Goal: Use online tool/utility: Utilize a website feature to perform a specific function

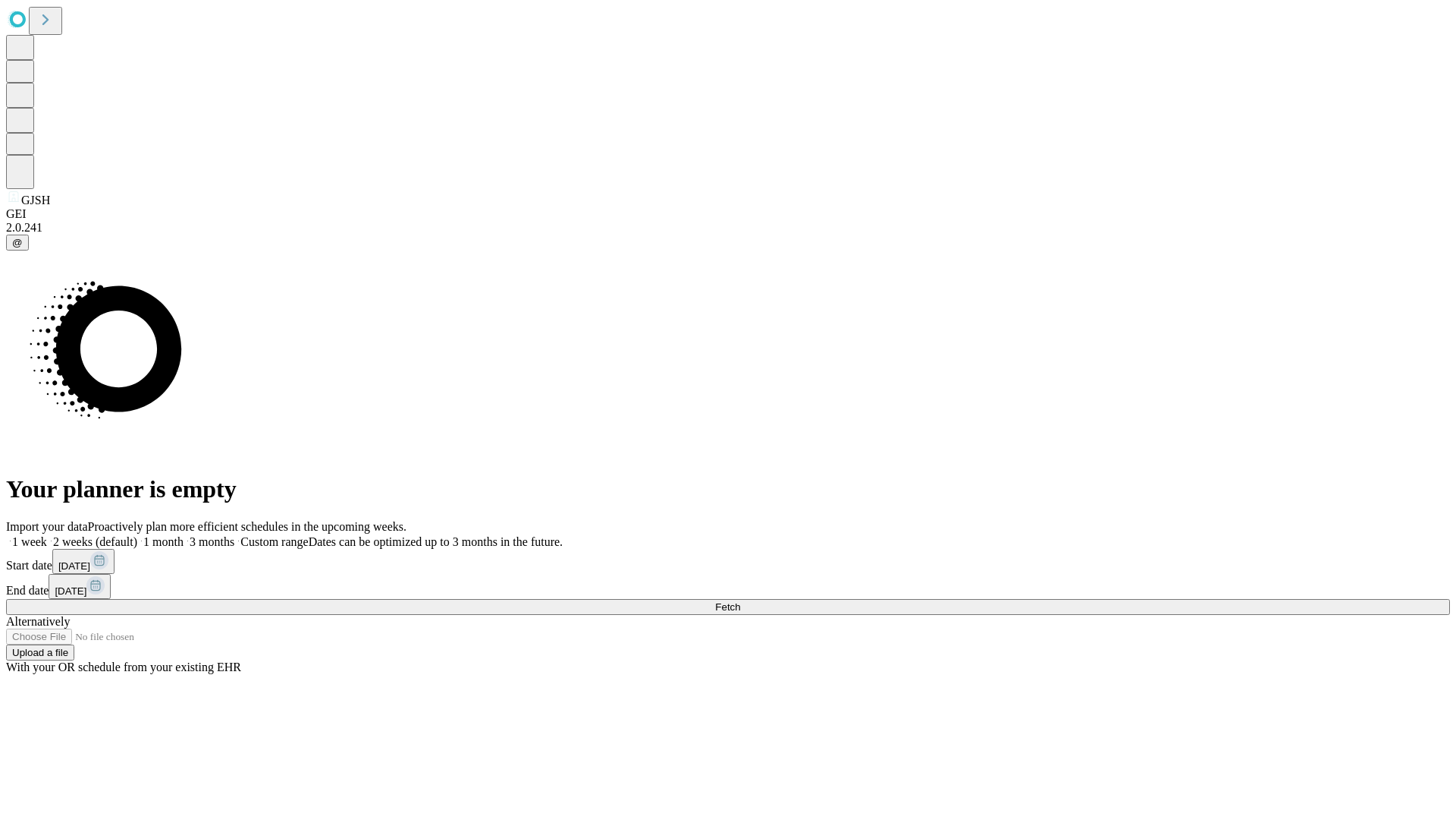
click at [183, 535] on label "1 month" at bounding box center [161, 542] width 47 height 13
click at [741, 601] on span "Fetch" at bounding box center [728, 607] width 25 height 11
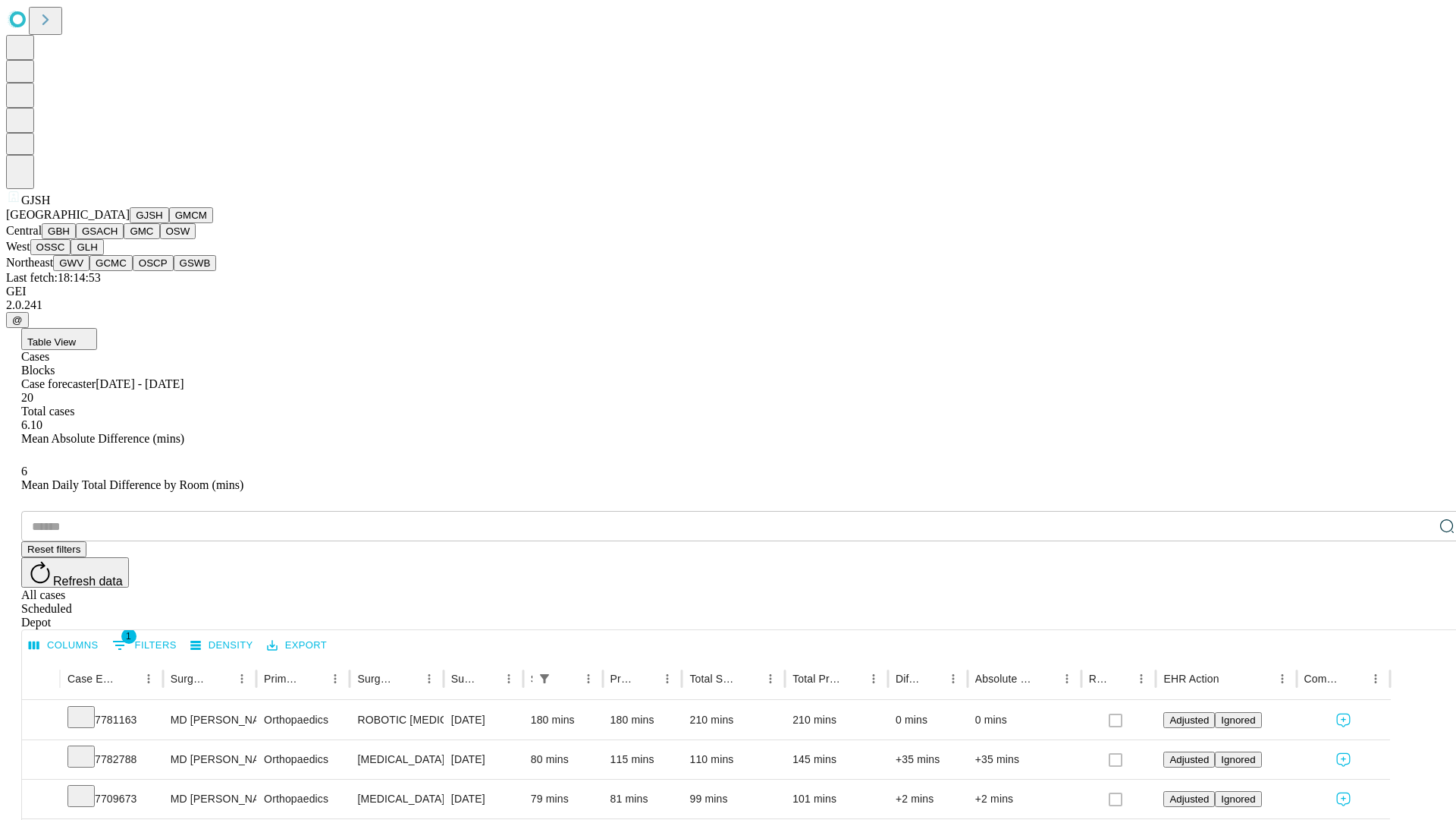
click at [169, 223] on button "GMCM" at bounding box center [191, 215] width 44 height 16
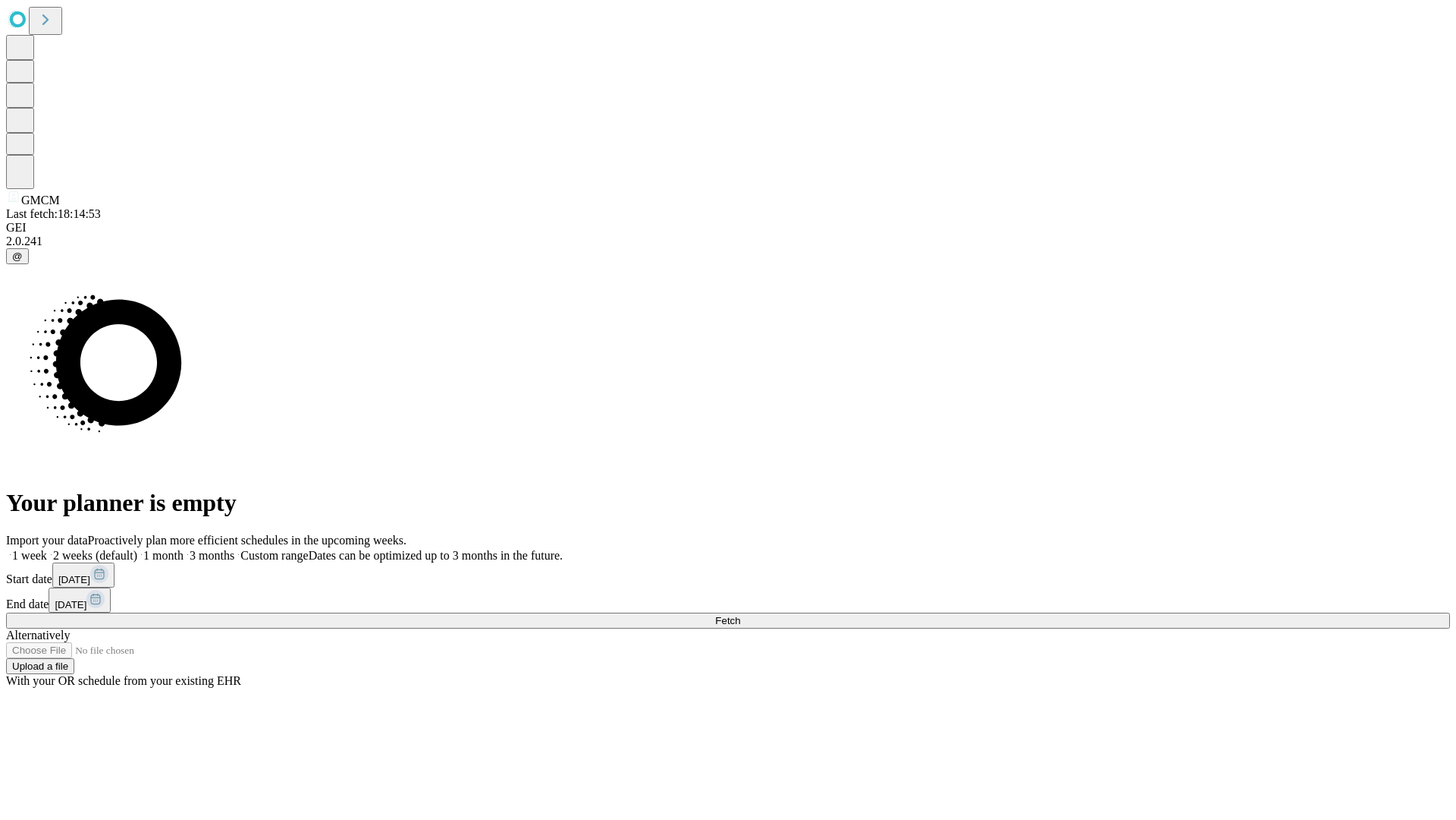
click at [183, 548] on label "1 month" at bounding box center [161, 555] width 47 height 13
click at [741, 614] on span "Fetch" at bounding box center [728, 620] width 25 height 11
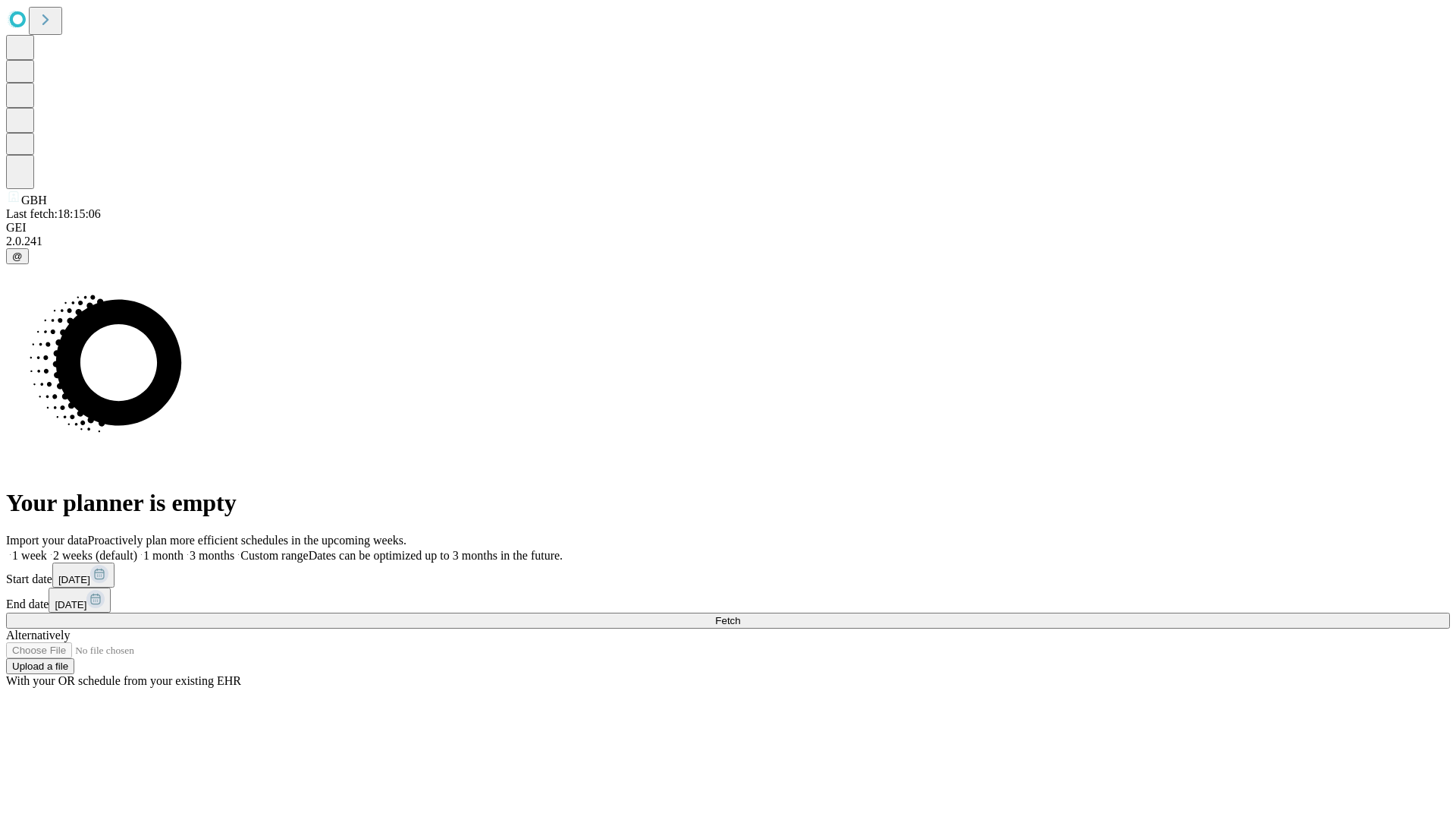
click at [183, 548] on label "1 month" at bounding box center [161, 555] width 47 height 13
click at [741, 614] on span "Fetch" at bounding box center [728, 620] width 25 height 11
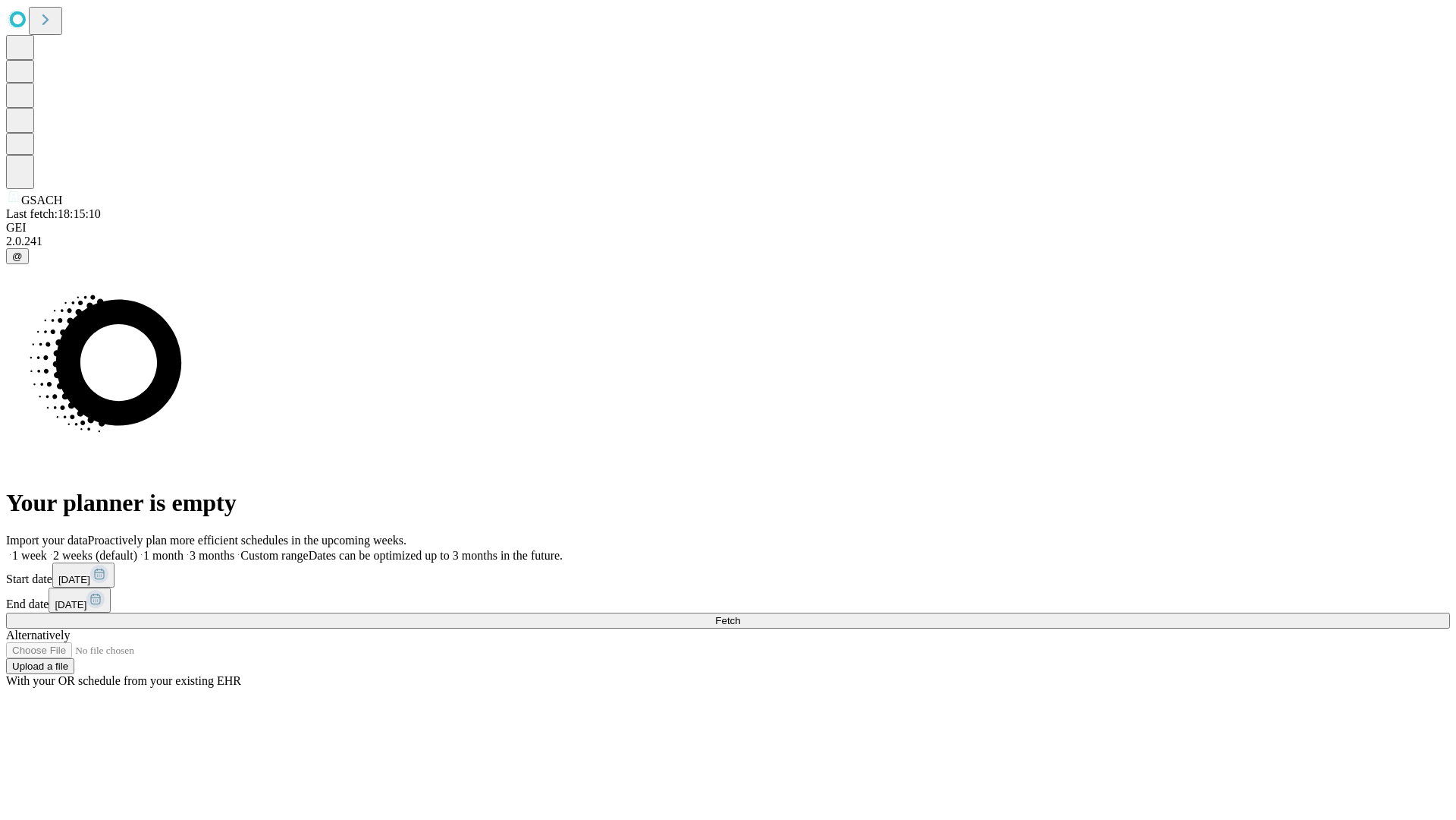
click at [183, 548] on label "1 month" at bounding box center [161, 555] width 47 height 13
click at [741, 614] on span "Fetch" at bounding box center [728, 620] width 25 height 11
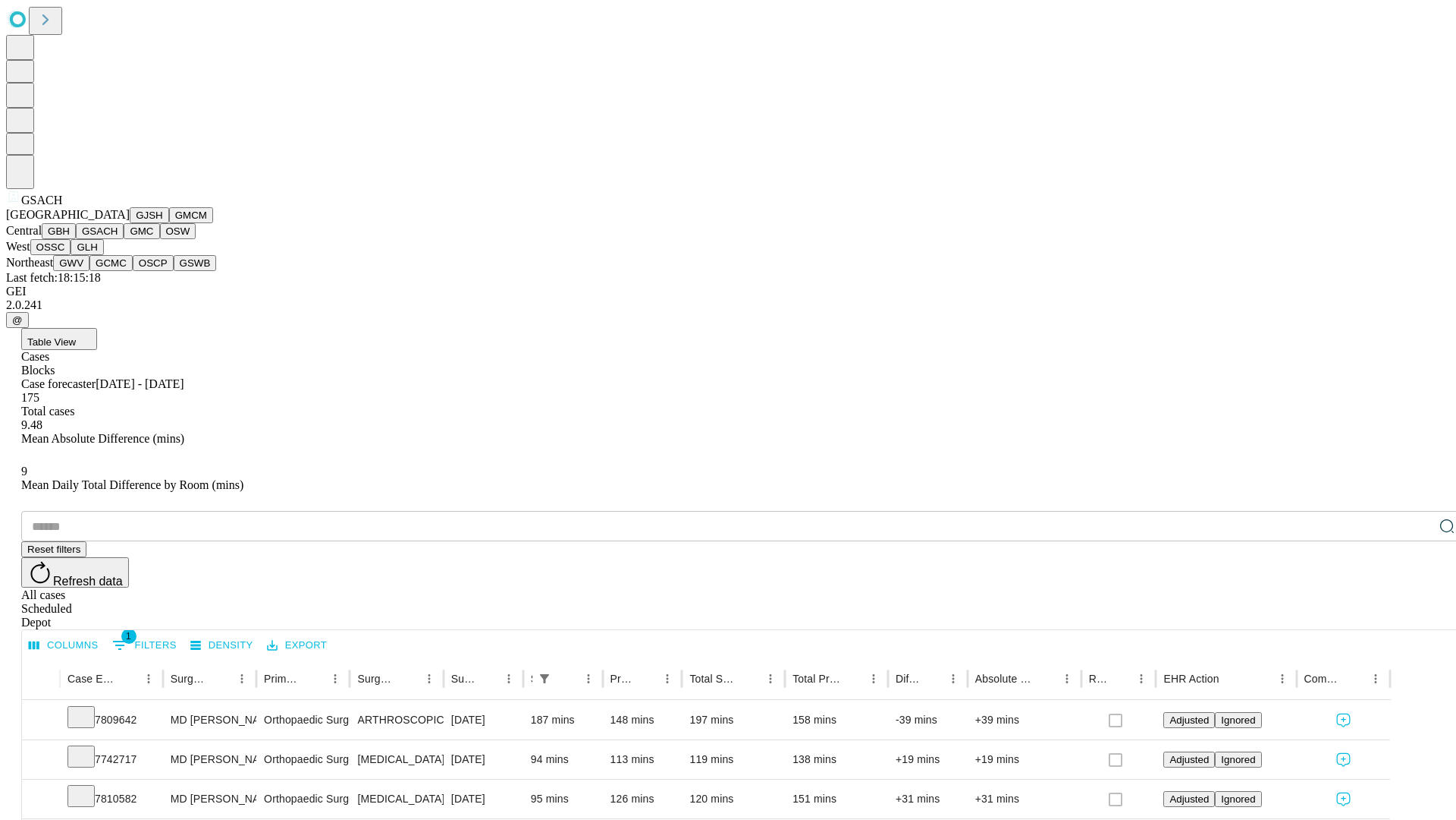
click at [124, 239] on button "GMC" at bounding box center [141, 231] width 35 height 16
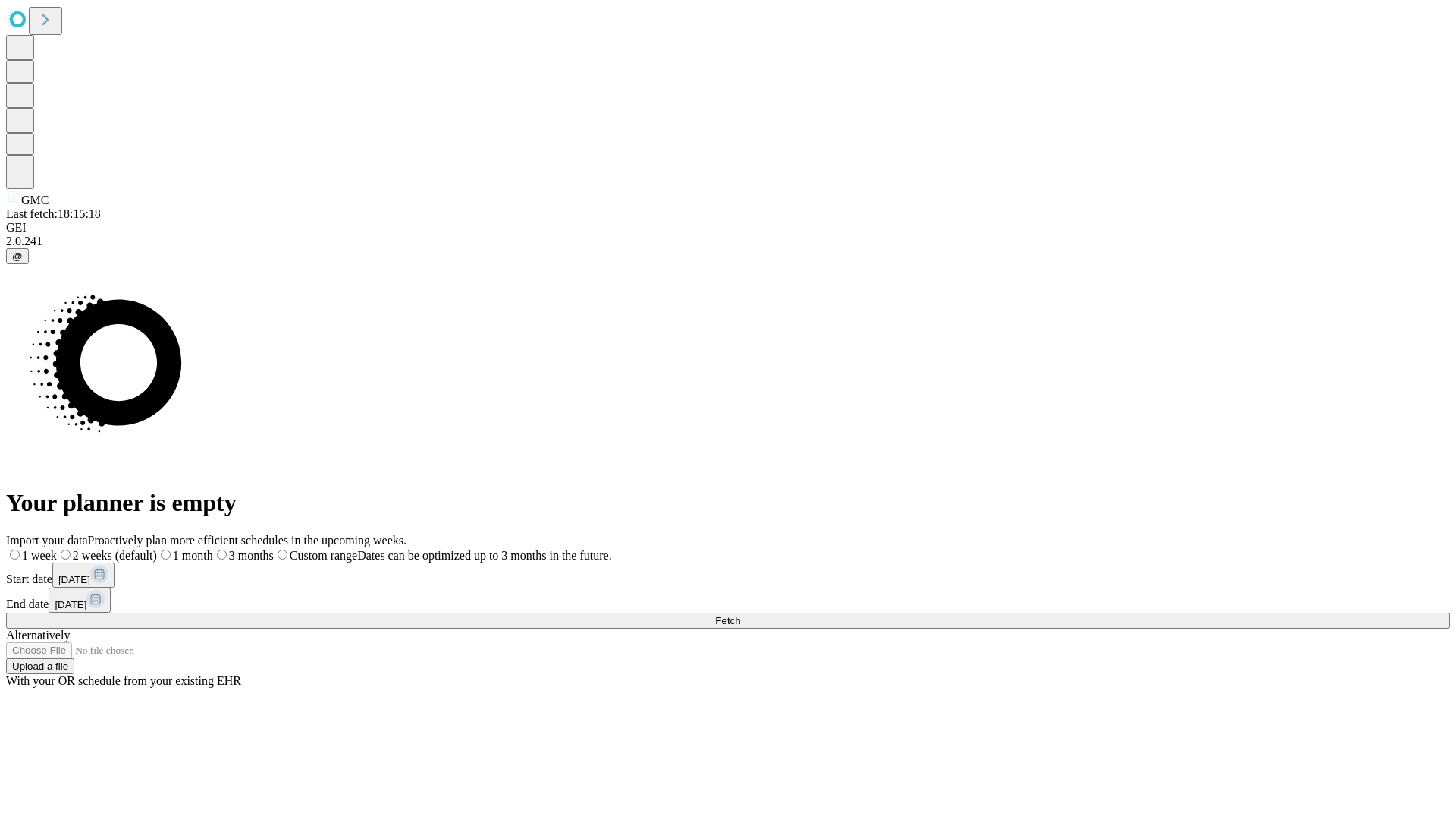
click at [213, 548] on label "1 month" at bounding box center [185, 555] width 56 height 13
click at [741, 614] on span "Fetch" at bounding box center [728, 620] width 25 height 11
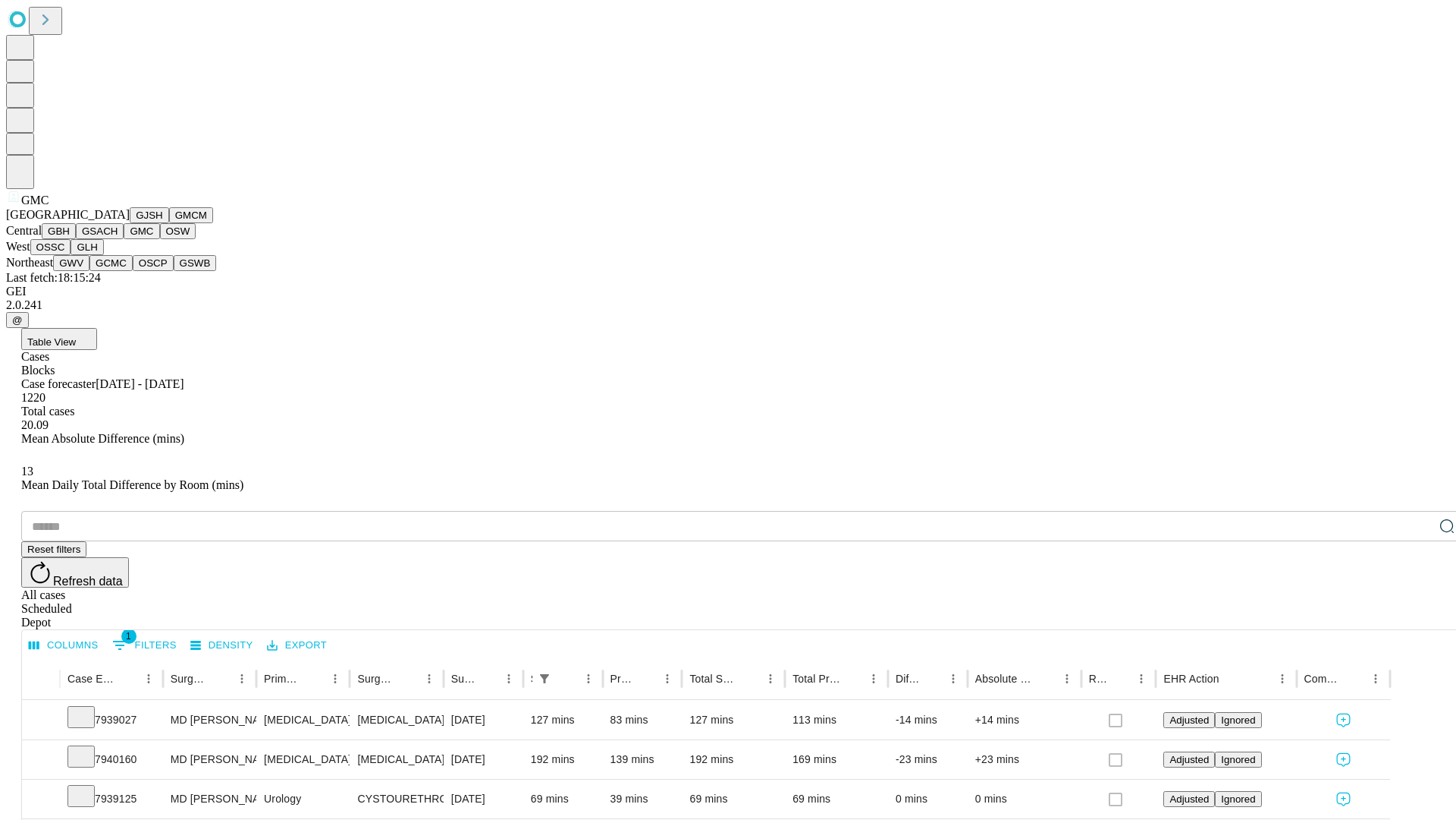
click at [160, 239] on button "OSW" at bounding box center [178, 231] width 36 height 16
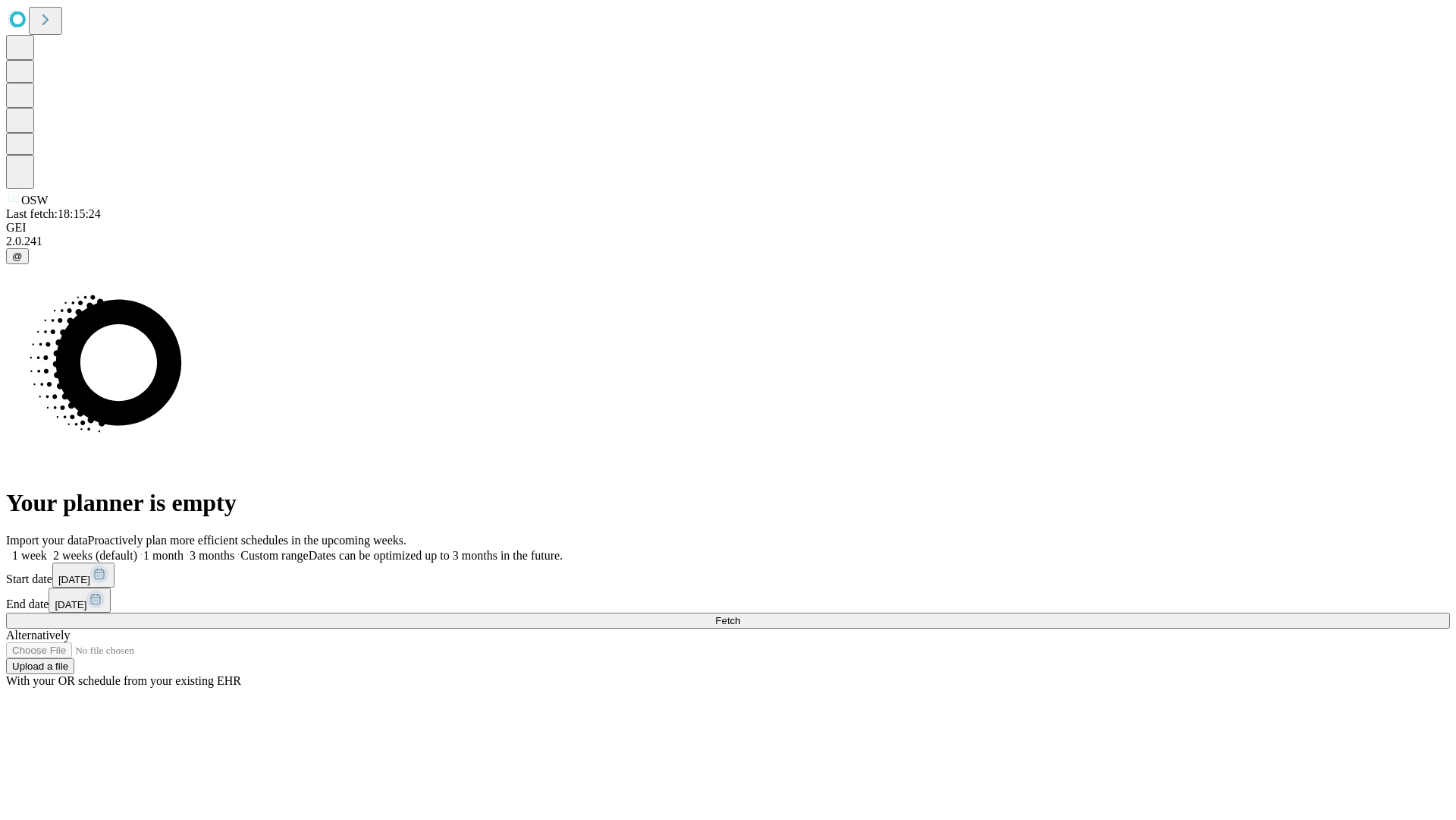
click at [741, 614] on span "Fetch" at bounding box center [728, 620] width 25 height 11
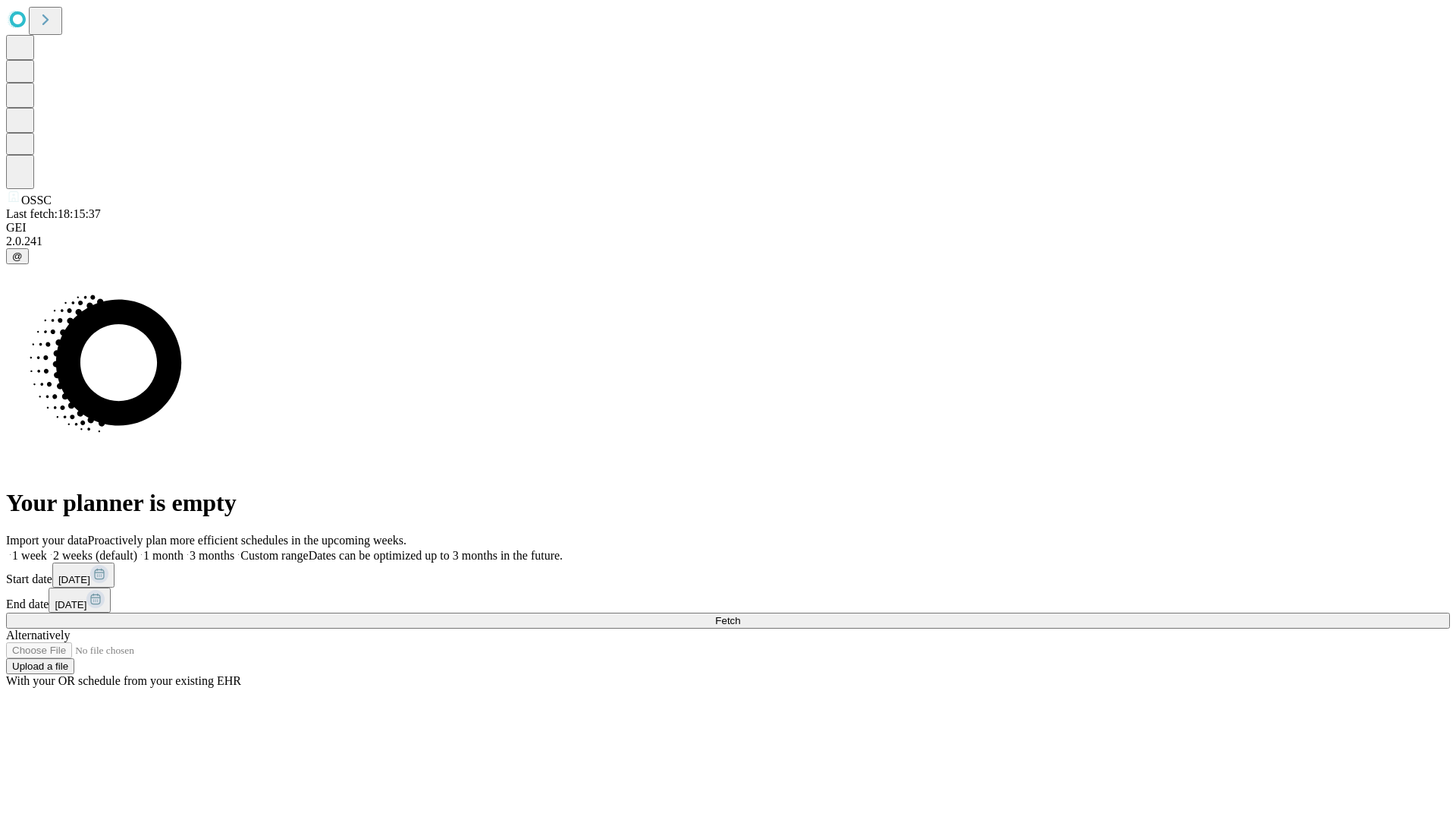
click at [741, 614] on span "Fetch" at bounding box center [728, 620] width 25 height 11
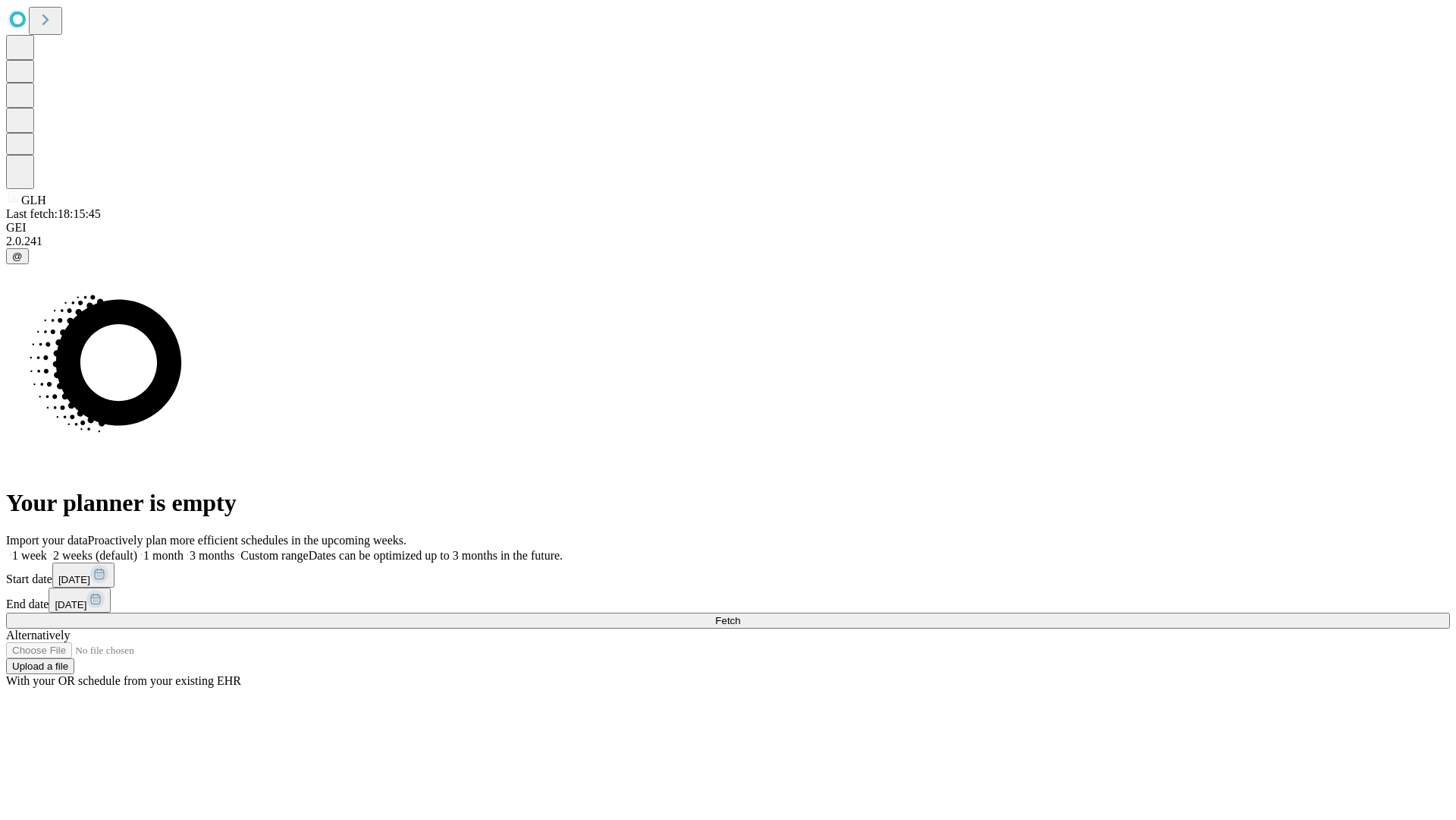
click at [183, 548] on label "1 month" at bounding box center [161, 555] width 47 height 13
click at [741, 614] on span "Fetch" at bounding box center [728, 620] width 25 height 11
click at [183, 548] on label "1 month" at bounding box center [161, 555] width 47 height 13
click at [741, 614] on span "Fetch" at bounding box center [728, 620] width 25 height 11
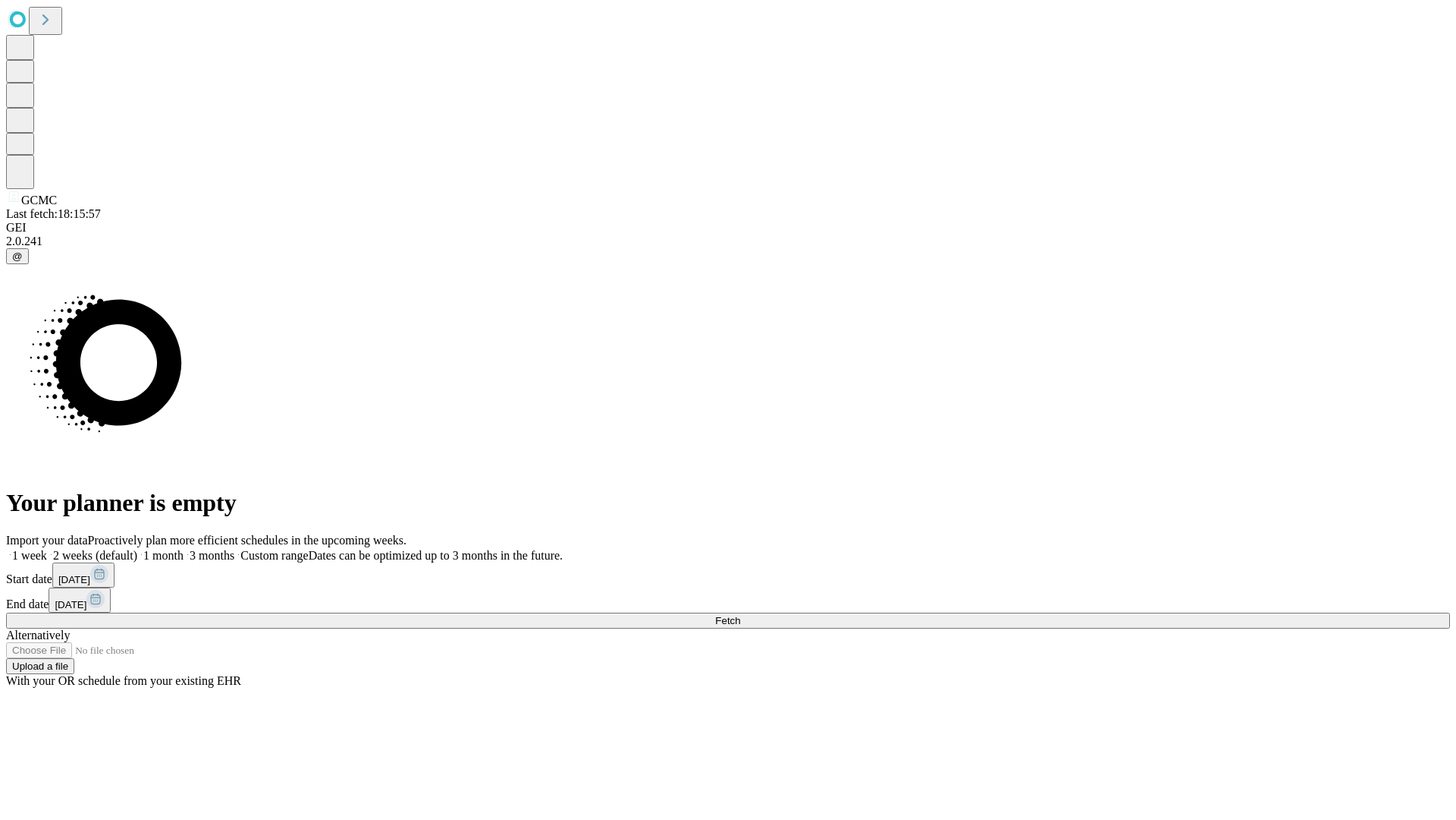
click at [183, 548] on label "1 month" at bounding box center [161, 555] width 47 height 13
click at [741, 614] on span "Fetch" at bounding box center [728, 620] width 25 height 11
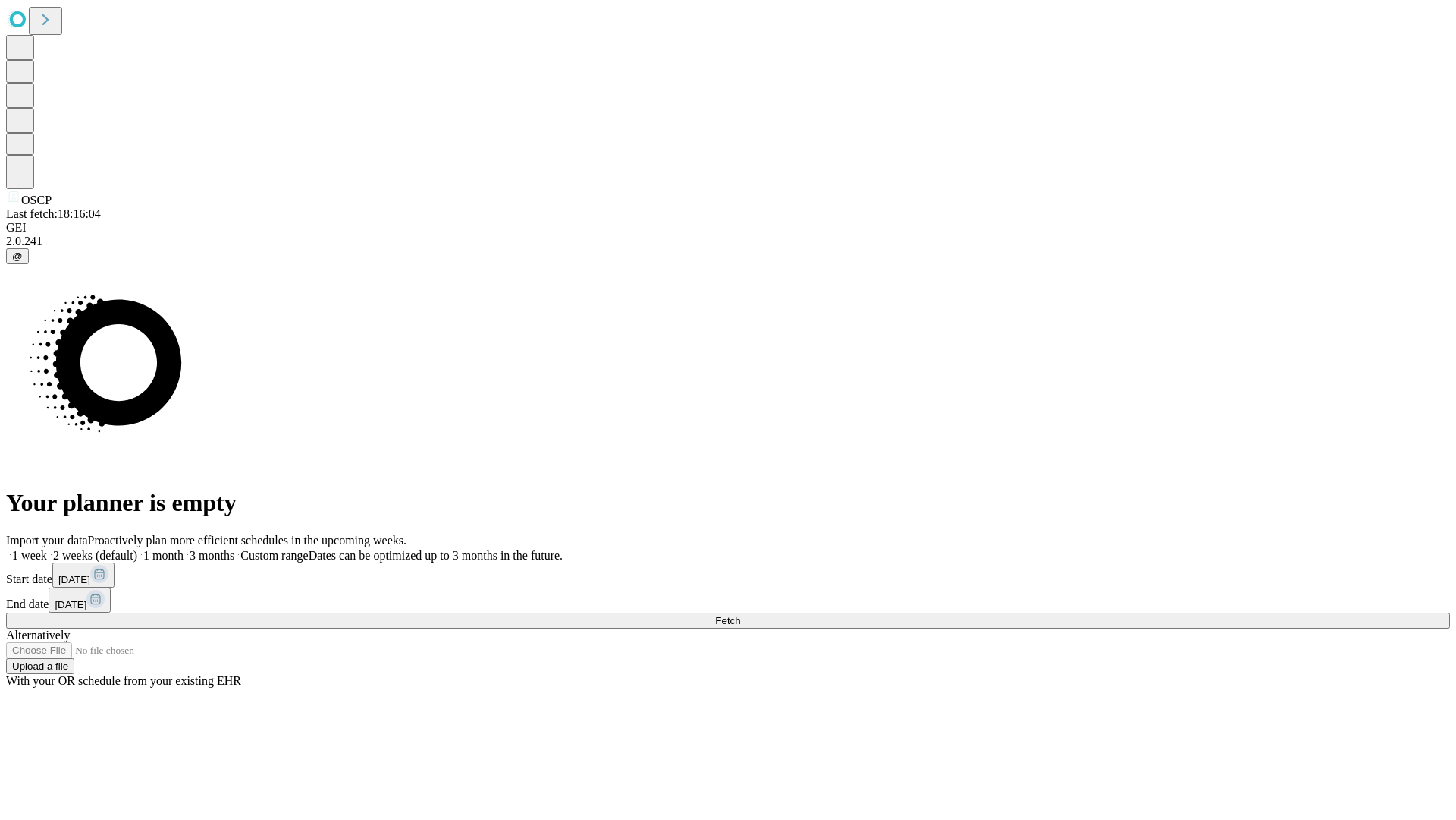
click at [183, 548] on label "1 month" at bounding box center [161, 555] width 47 height 13
click at [741, 614] on span "Fetch" at bounding box center [728, 620] width 25 height 11
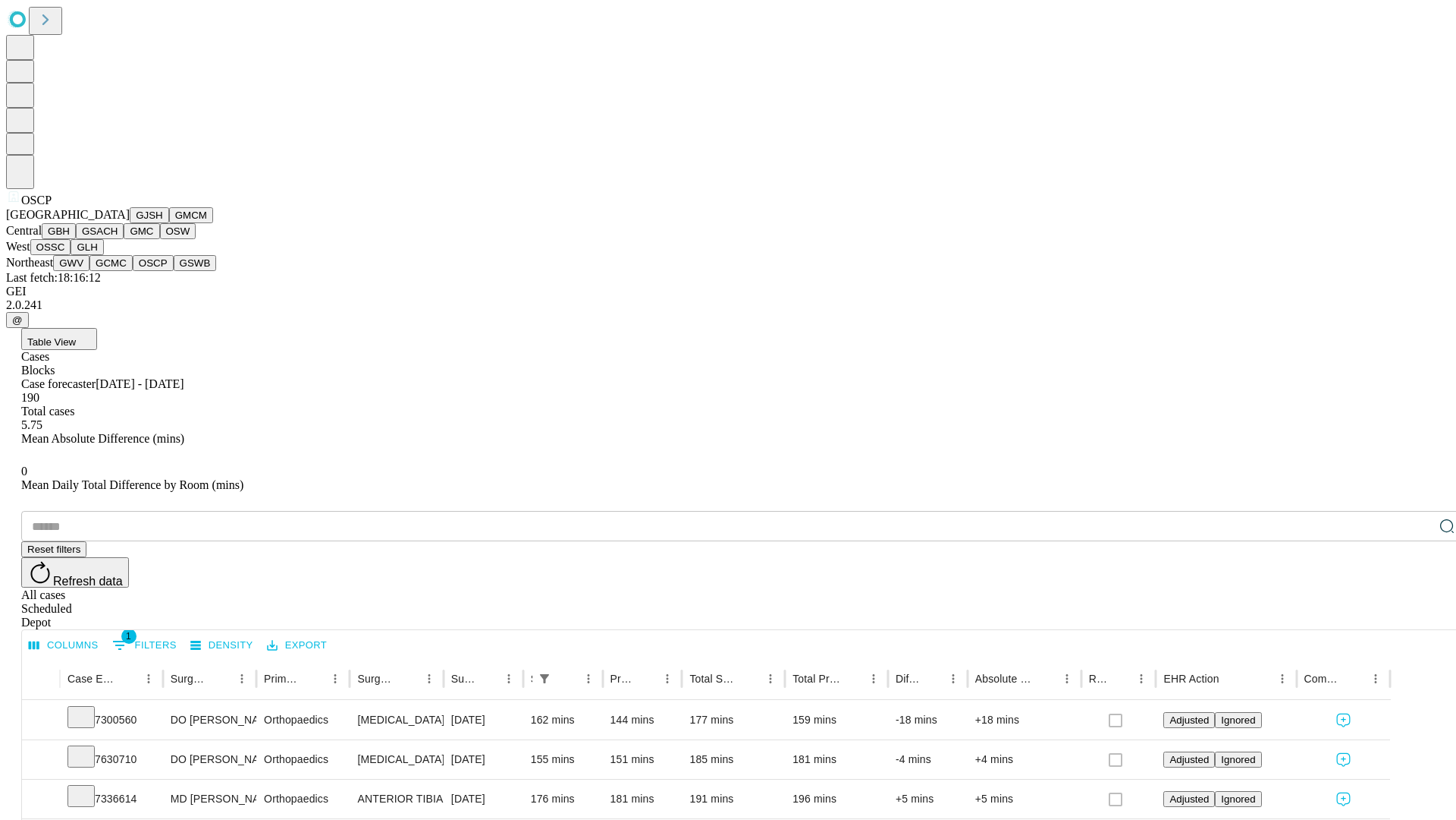
click at [174, 271] on button "GSWB" at bounding box center [195, 262] width 43 height 16
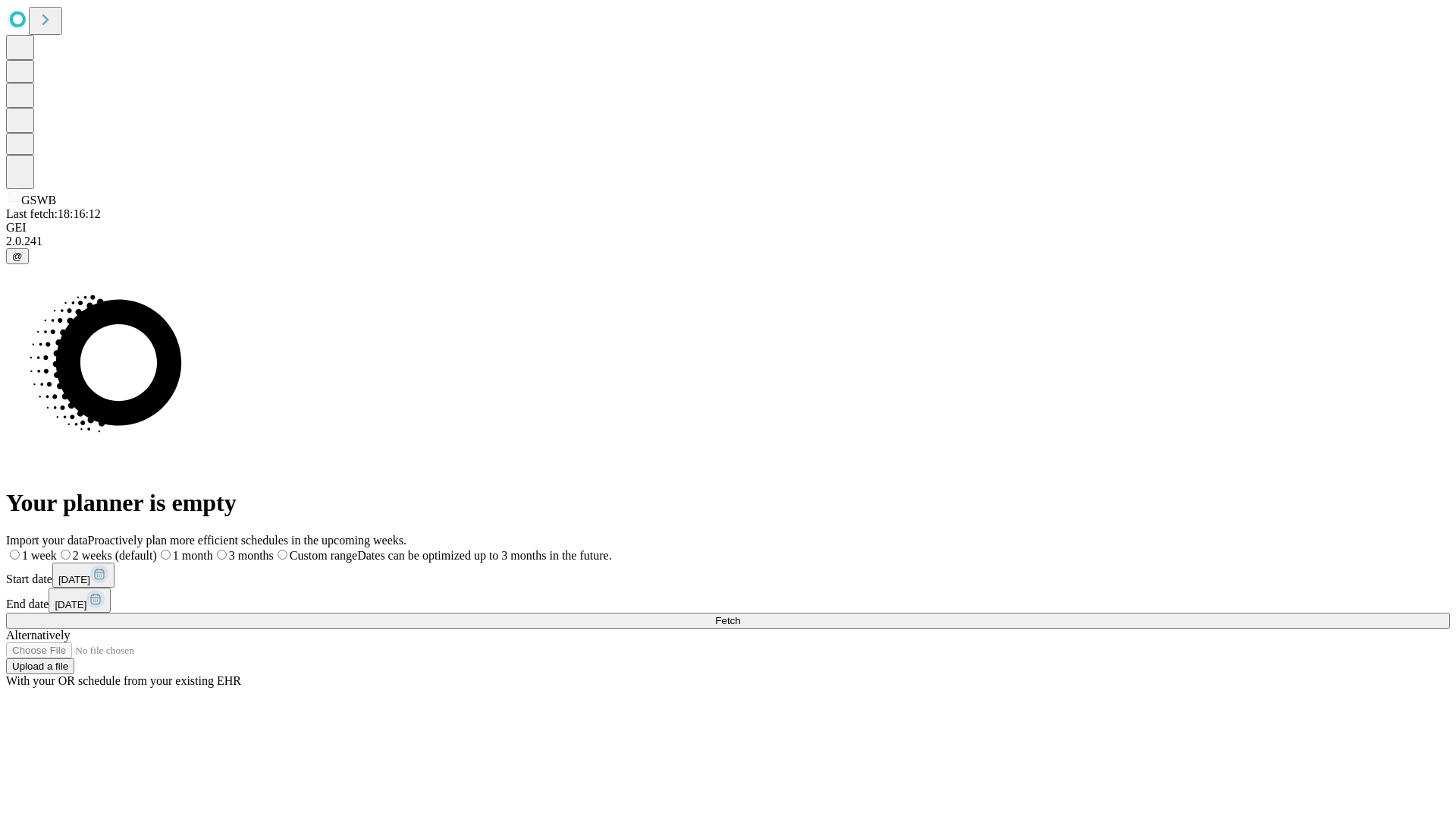
click at [213, 548] on label "1 month" at bounding box center [185, 555] width 56 height 13
click at [741, 614] on span "Fetch" at bounding box center [728, 620] width 25 height 11
